Goal: Register for event/course

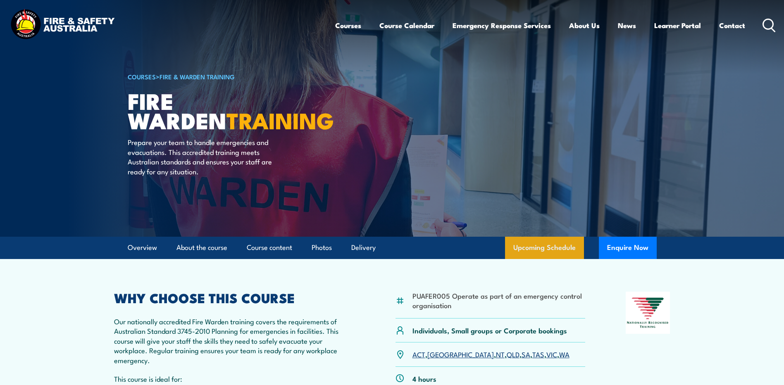
click at [545, 252] on link "Upcoming Schedule" at bounding box center [544, 248] width 79 height 22
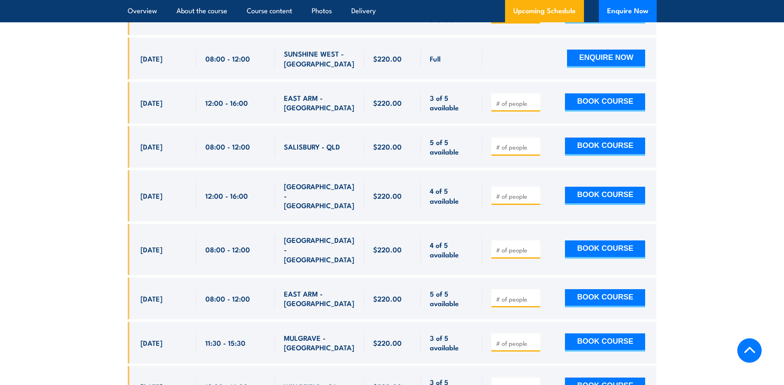
scroll to position [2776, 0]
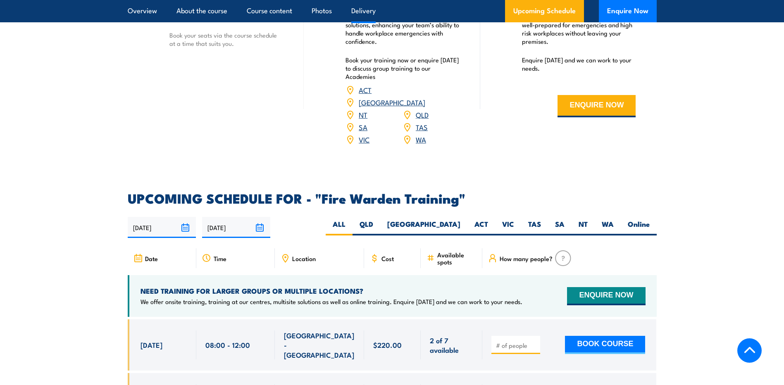
scroll to position [1371, 0]
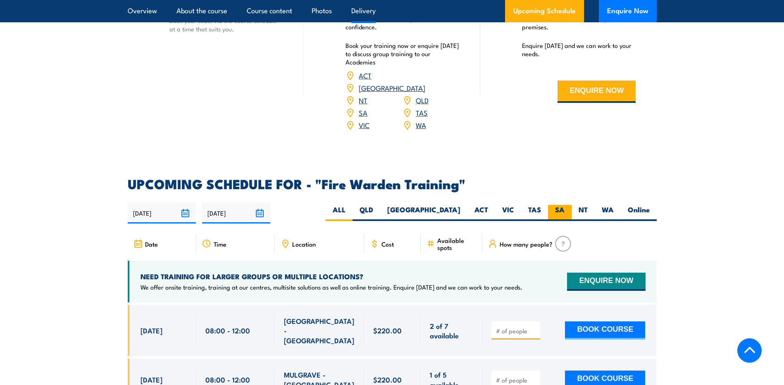
click at [561, 205] on label "SA" at bounding box center [560, 213] width 24 height 16
click at [564, 205] on input "SA" at bounding box center [566, 207] width 5 height 5
radio input "true"
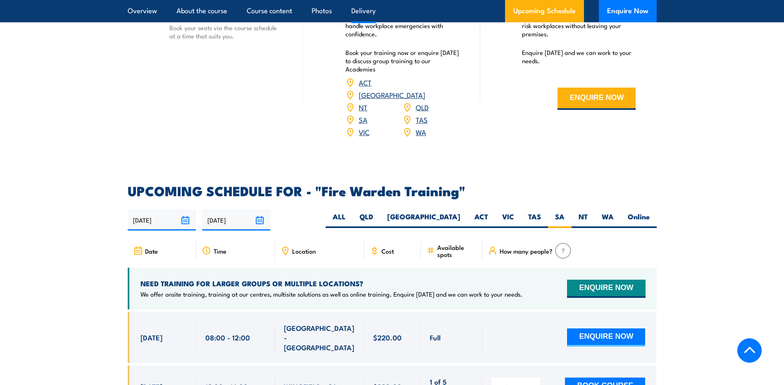
scroll to position [1413, 0]
